Goal: Task Accomplishment & Management: Use online tool/utility

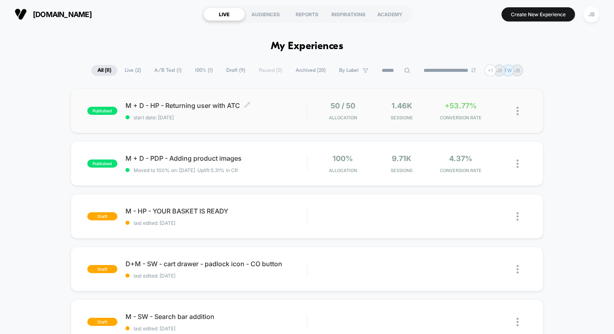
click at [278, 113] on div "M + D - HP - Returning user with ATC Click to edit experience details Click to …" at bounding box center [215, 111] width 181 height 19
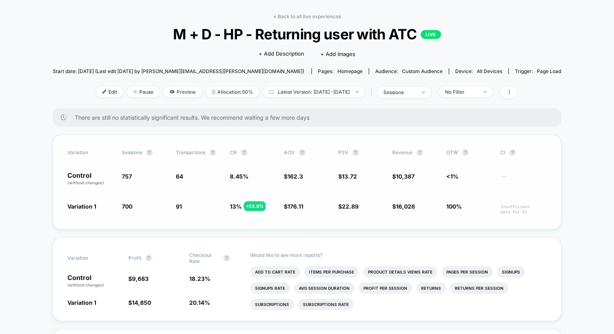
scroll to position [31, 0]
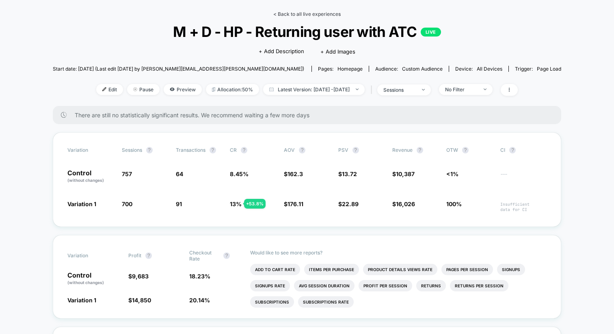
click at [309, 12] on link "< Back to all live experiences" at bounding box center [306, 14] width 67 height 6
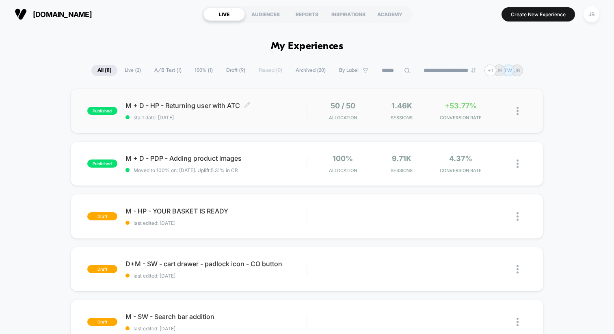
click at [216, 116] on span "start date: [DATE]" at bounding box center [215, 118] width 181 height 6
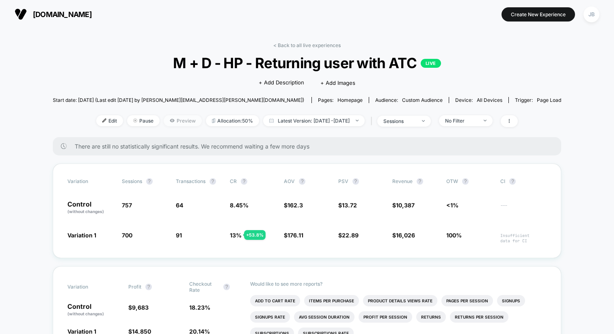
click at [176, 117] on span "Preview" at bounding box center [183, 120] width 38 height 11
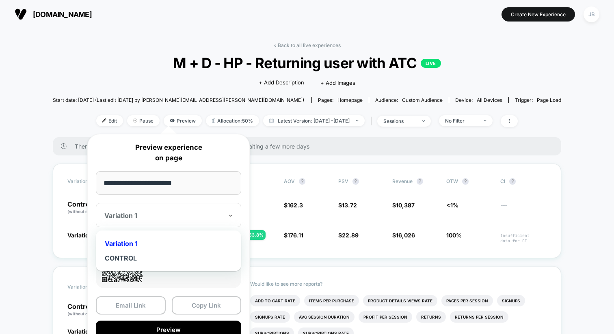
click at [164, 215] on div at bounding box center [163, 216] width 119 height 8
click at [172, 329] on button "Preview" at bounding box center [168, 330] width 145 height 18
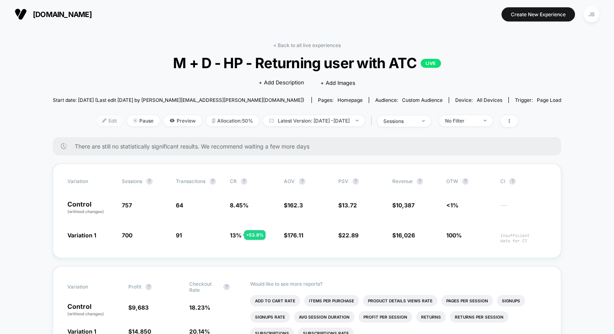
click at [97, 116] on span "Edit" at bounding box center [109, 120] width 27 height 11
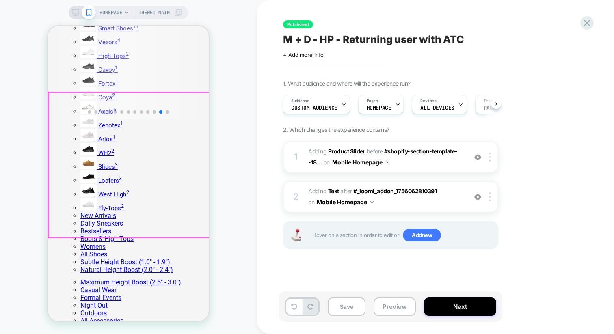
scroll to position [203, 0]
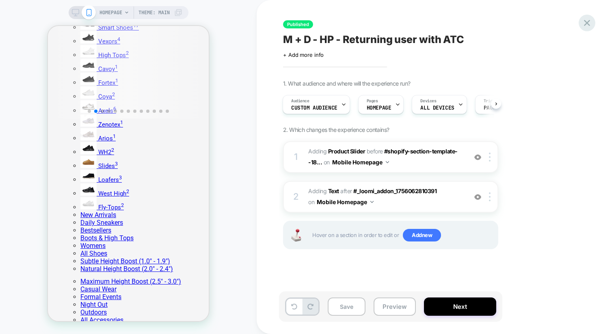
click at [590, 25] on icon at bounding box center [587, 23] width 6 height 6
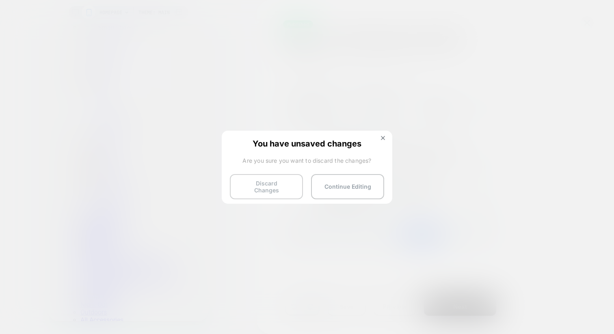
click at [260, 185] on button "Discard Changes" at bounding box center [266, 186] width 73 height 25
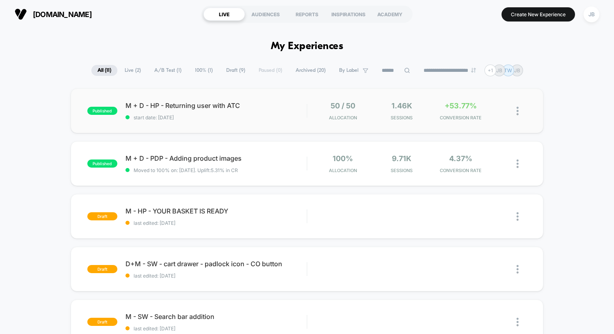
click at [307, 126] on div "published M + D - HP - Returning user with ATC start date: [DATE] 50 / 50 Alloc…" at bounding box center [307, 111] width 473 height 45
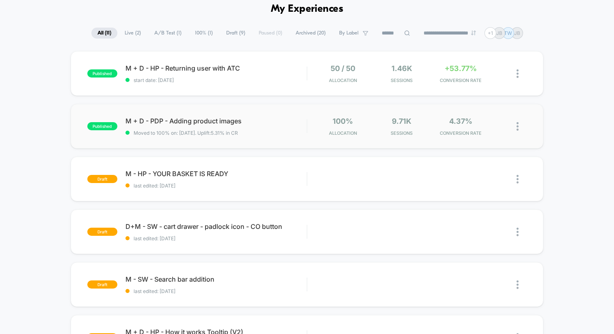
scroll to position [43, 0]
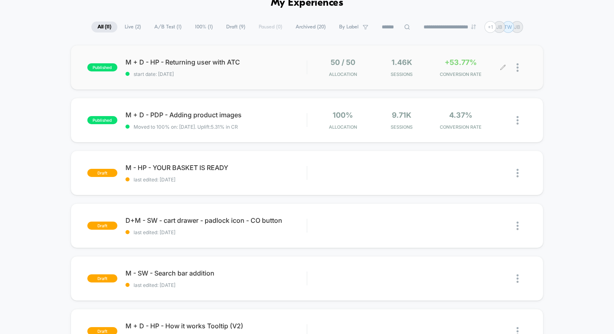
drag, startPoint x: 56, startPoint y: 40, endPoint x: 490, endPoint y: 65, distance: 434.4
